Goal: Task Accomplishment & Management: Manage account settings

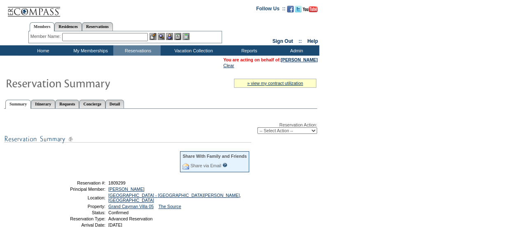
click at [279, 134] on select "-- Select Action -- Modify Reservation Dates Modify Reservation Cost Modify Occ…" at bounding box center [287, 130] width 60 height 7
select select "ChangeOccupancy"
click at [257, 128] on select "-- Select Action -- Modify Reservation Dates Modify Reservation Cost Modify Occ…" at bounding box center [287, 130] width 60 height 7
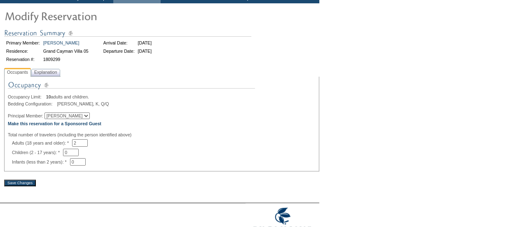
scroll to position [55, 0]
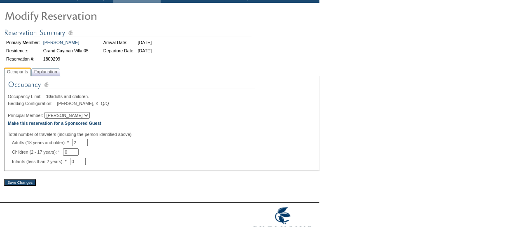
click at [86, 117] on select "Hal Rodriguez Jackie Rodriguez Chris Rodriguez Anne Rodriguez" at bounding box center [66, 115] width 45 height 7
select select "64520"
click at [49, 113] on select "Hal Rodriguez Jackie Rodriguez Chris Rodriguez Anne Rodriguez" at bounding box center [66, 115] width 45 height 7
click at [52, 73] on span "Explanation" at bounding box center [46, 71] width 26 height 9
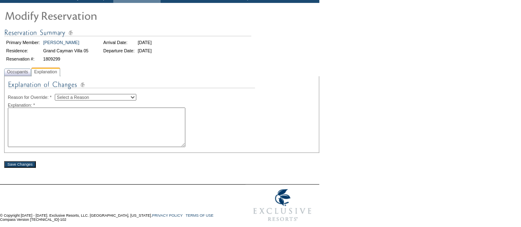
click at [48, 110] on textarea at bounding box center [96, 127] width 177 height 40
paste textarea "Chris is traveling. AS"
drag, startPoint x: 26, startPoint y: 113, endPoint x: 7, endPoint y: 115, distance: 19.0
click at [7, 115] on div "Occupancy Limit: 10 adults and children. Bedding Configuration: K, K, K, Q/Q Pr…" at bounding box center [161, 114] width 315 height 77
type textarea "Anne is traveling. AS"
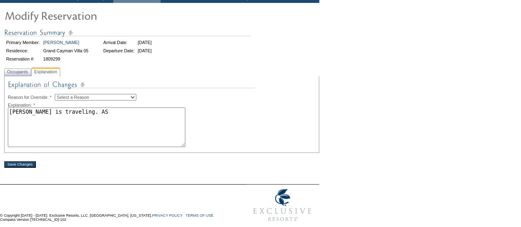
click at [88, 98] on select "Select a Reason Creating Continuous Stay Days Rebooked After Cancellation Editi…" at bounding box center [95, 97] width 81 height 7
select select "1045"
click at [61, 94] on select "Select a Reason Creating Continuous Stay Days Rebooked After Cancellation Editi…" at bounding box center [95, 97] width 81 height 7
click at [25, 166] on input "Save Changes" at bounding box center [20, 164] width 32 height 7
